Goal: Transaction & Acquisition: Purchase product/service

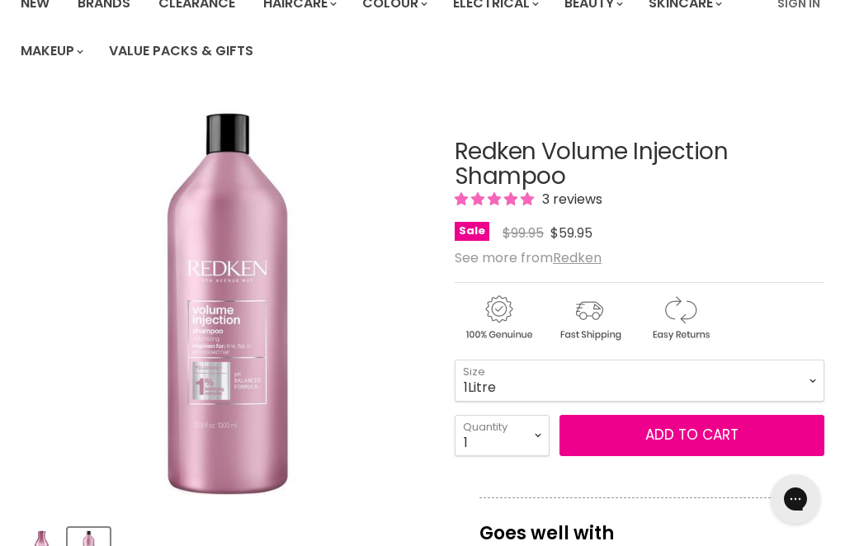
click at [696, 434] on span "Add to cart" at bounding box center [691, 435] width 93 height 20
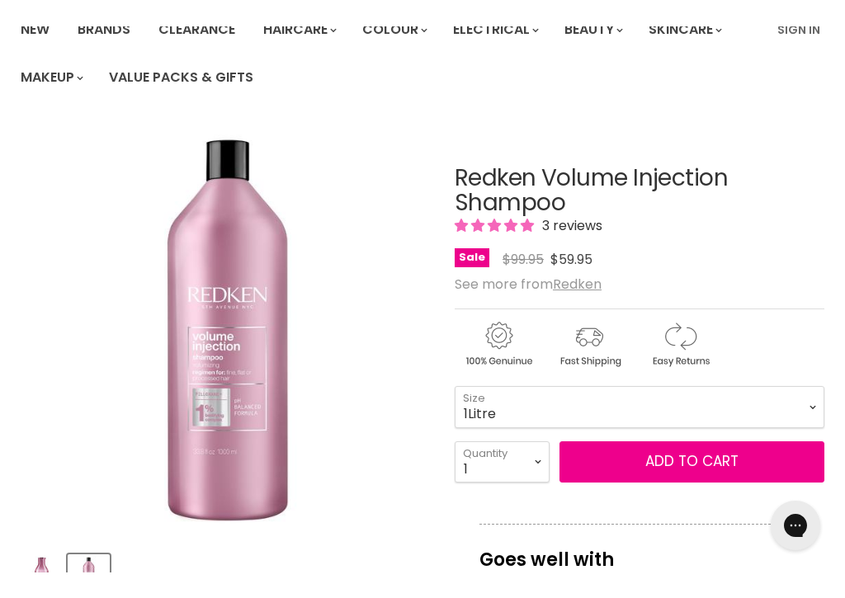
scroll to position [278, 0]
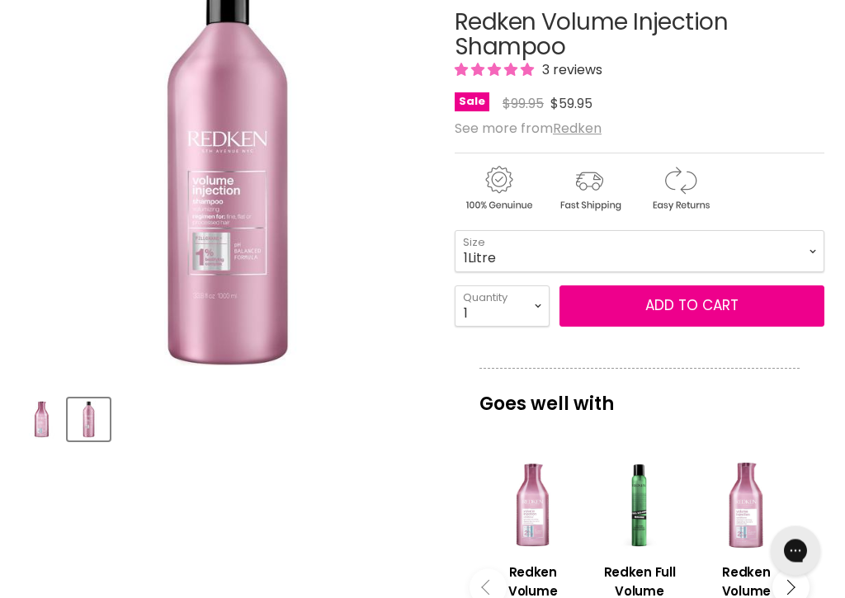
click at [713, 303] on span "Add to cart" at bounding box center [691, 306] width 93 height 20
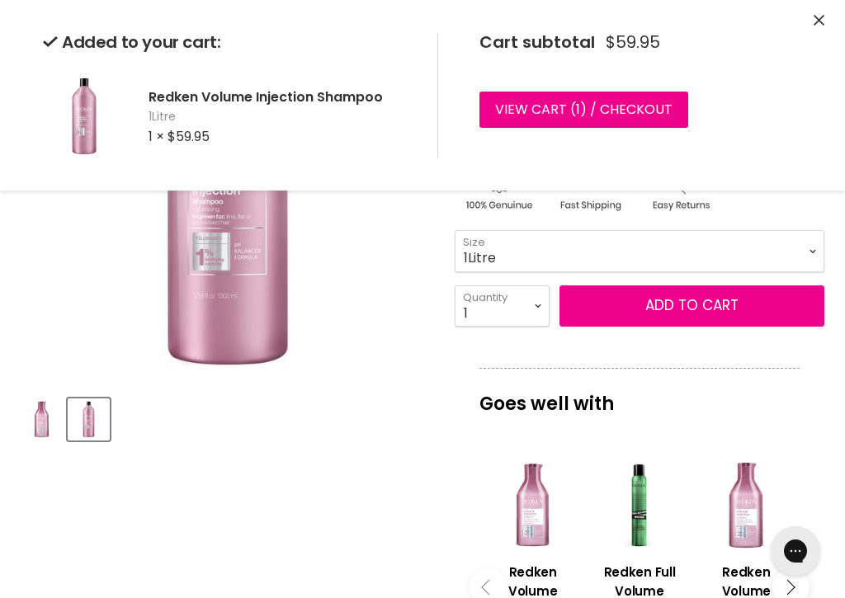
click at [639, 106] on link "View cart ( 1 ) / Checkout" at bounding box center [583, 110] width 209 height 36
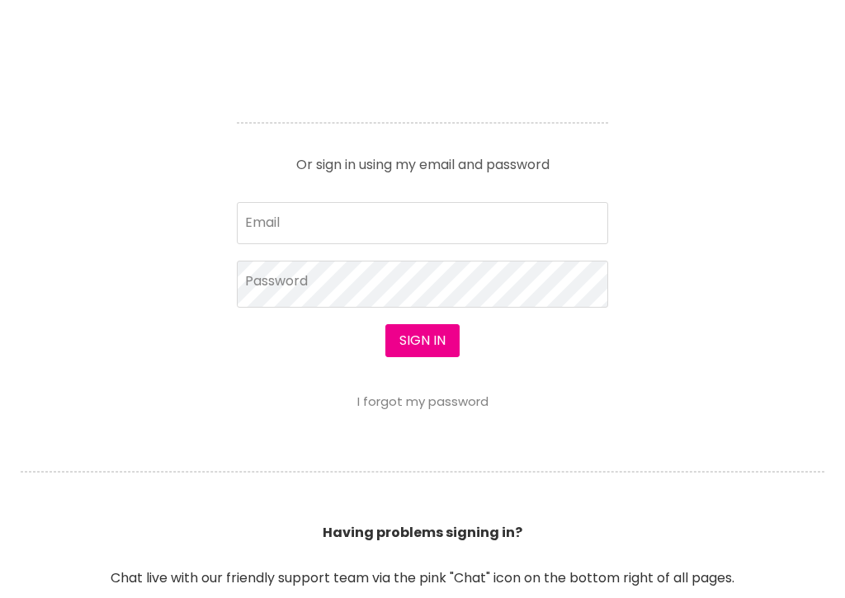
scroll to position [1003, 0]
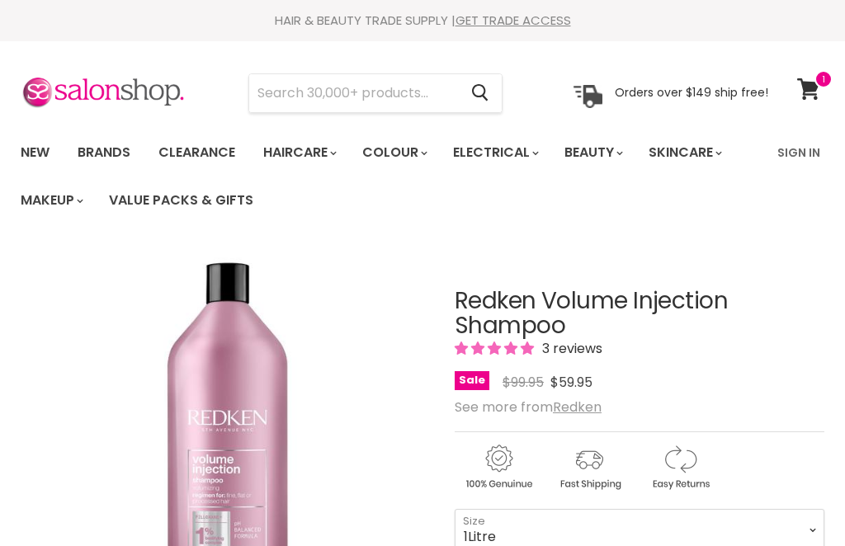
click at [817, 82] on span at bounding box center [823, 79] width 18 height 18
select select "1Litre"
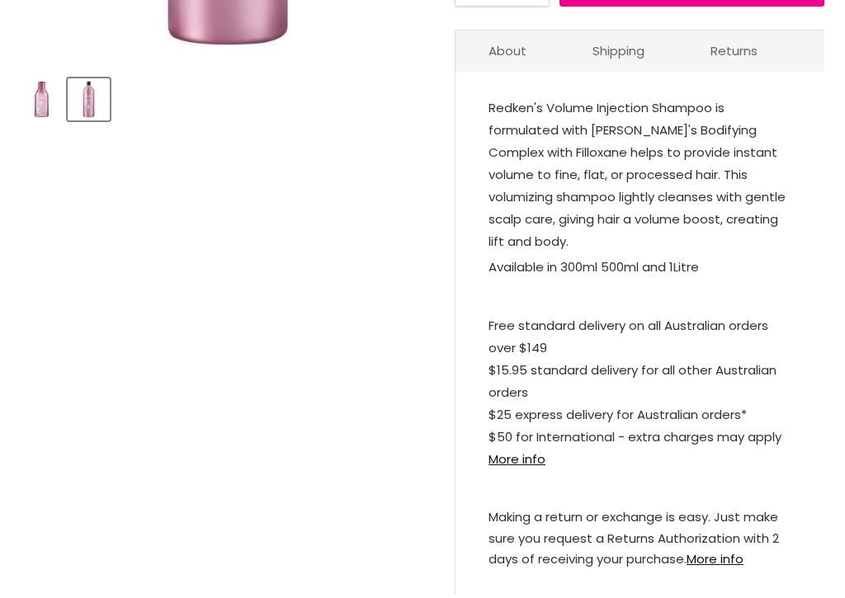
select select "1Litre"
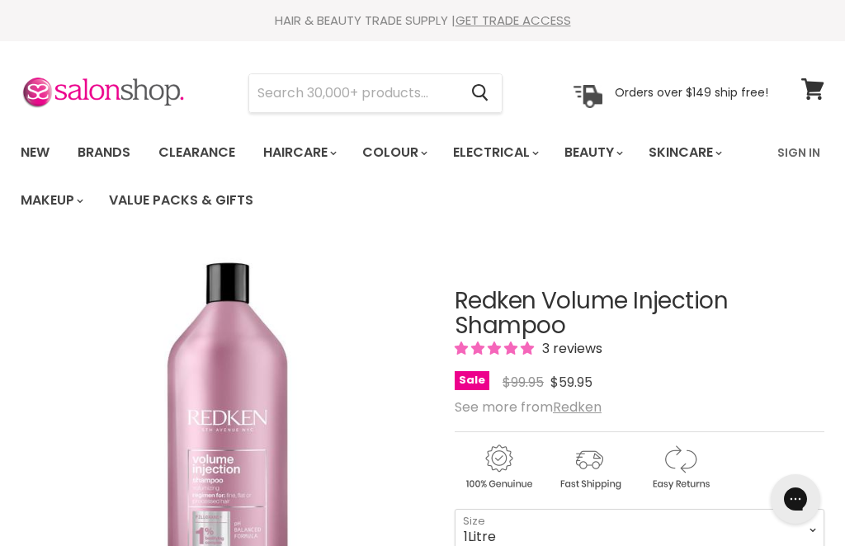
scroll to position [0, 0]
